Goal: Navigation & Orientation: Find specific page/section

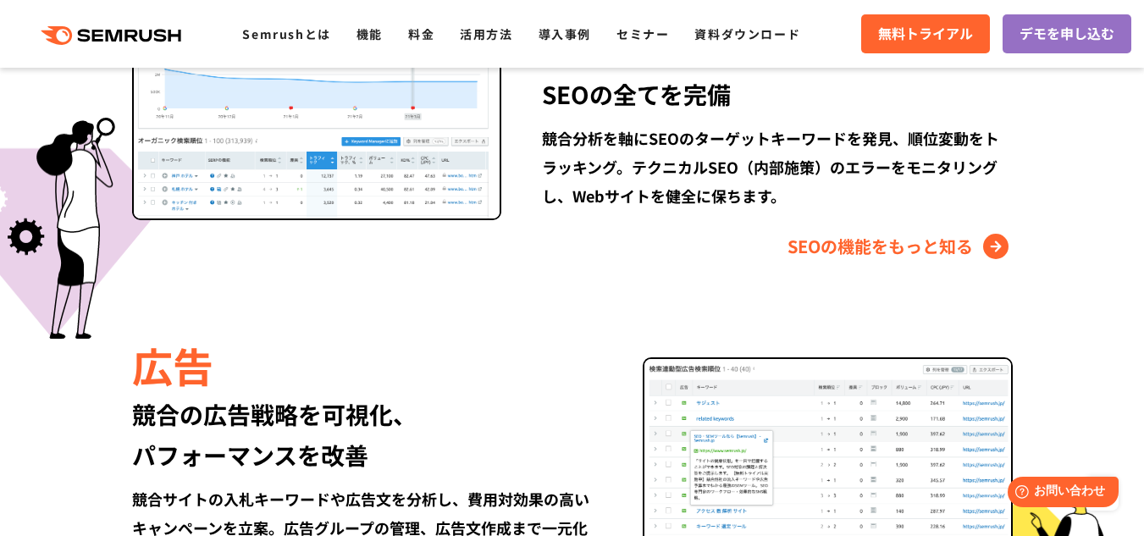
scroll to position [1724, 0]
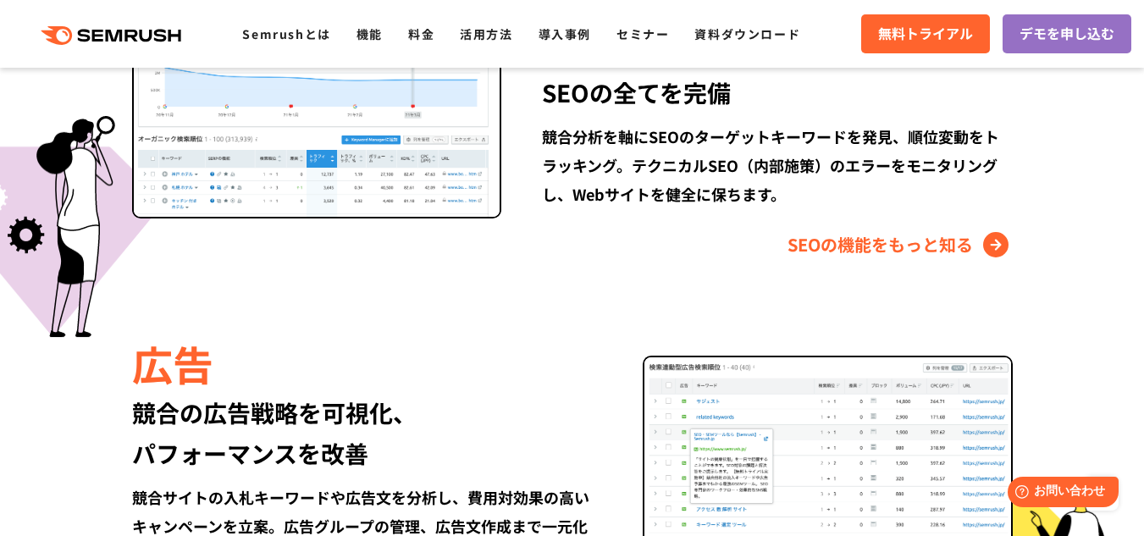
click at [400, 466] on div "競合の広告戦略を可視化、 パフォーマンスを改善" at bounding box center [367, 432] width 470 height 81
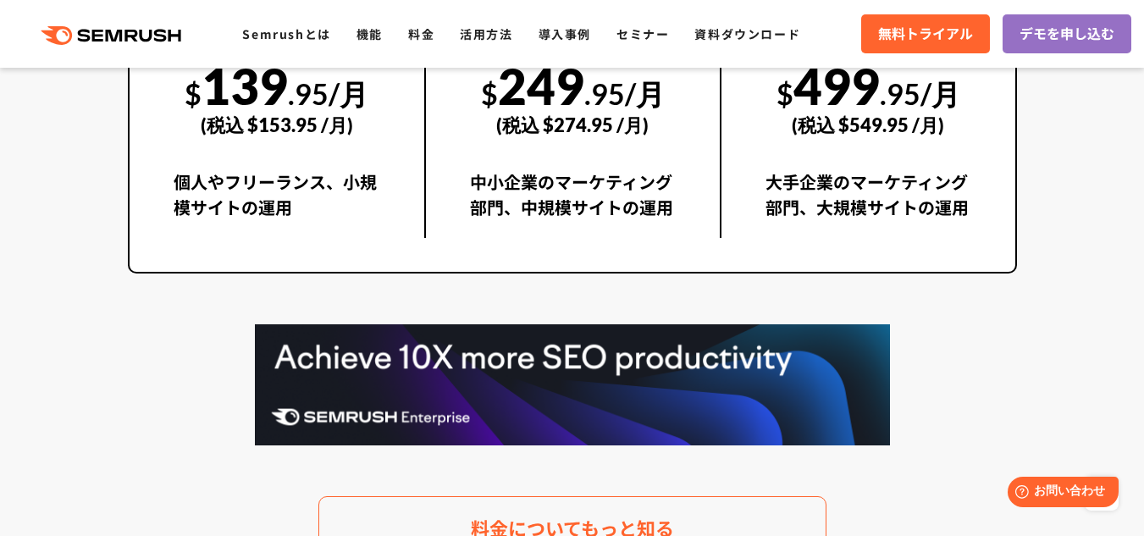
scroll to position [3310, 0]
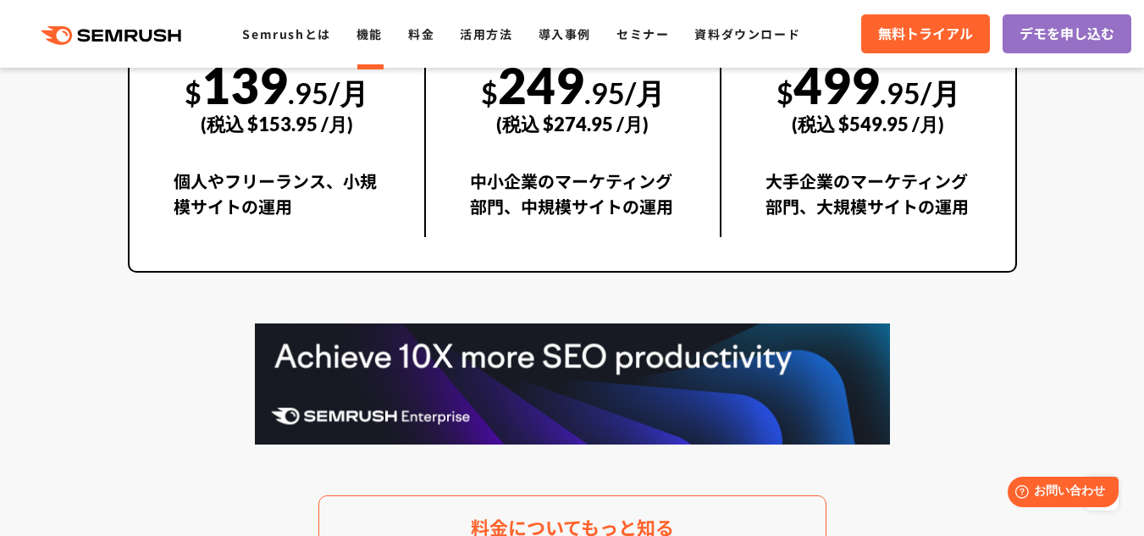
click at [369, 30] on link "機能" at bounding box center [369, 33] width 26 height 17
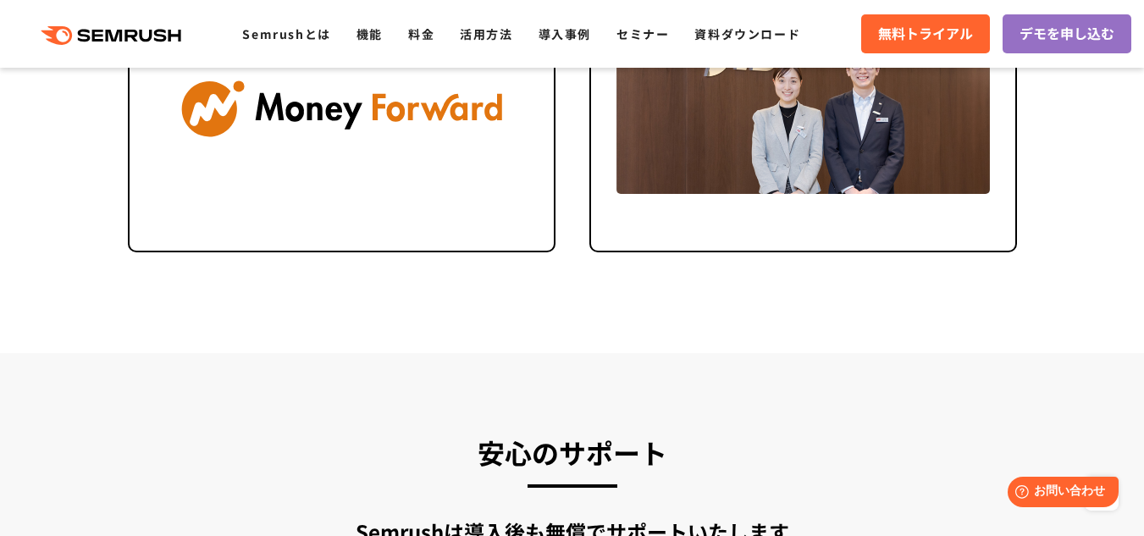
scroll to position [4463, 0]
